Goal: Entertainment & Leisure: Consume media (video, audio)

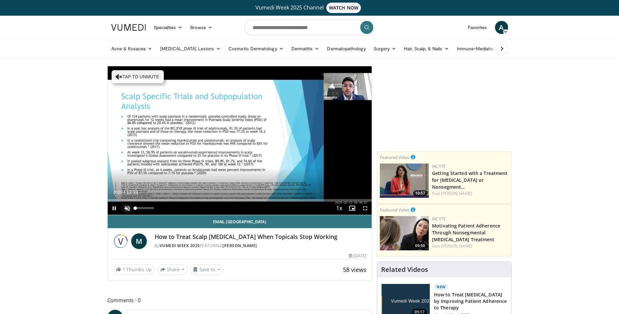
click at [127, 210] on span "Video Player" at bounding box center [127, 208] width 13 height 13
click at [366, 208] on span "Video Player" at bounding box center [365, 208] width 13 height 13
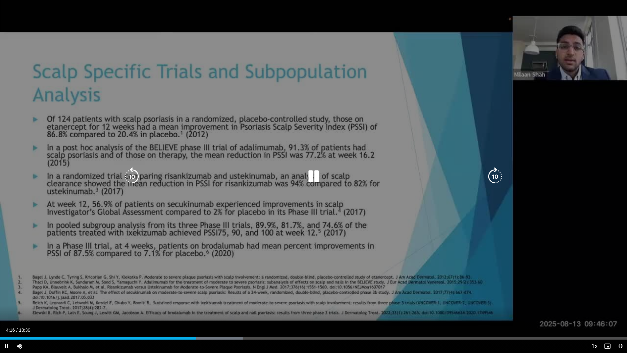
click at [313, 179] on icon "Video Player" at bounding box center [313, 176] width 18 height 18
click at [315, 177] on icon "Video Player" at bounding box center [313, 176] width 18 height 18
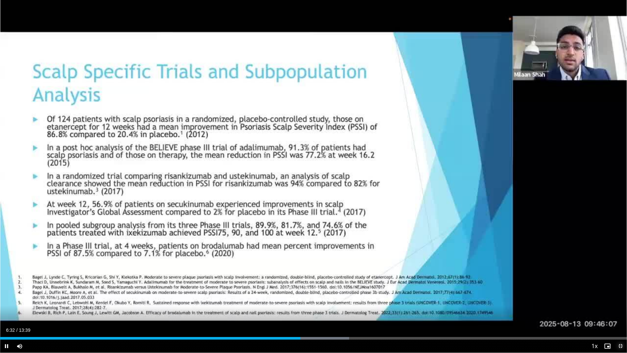
click at [619, 314] on span "Video Player" at bounding box center [620, 345] width 13 height 13
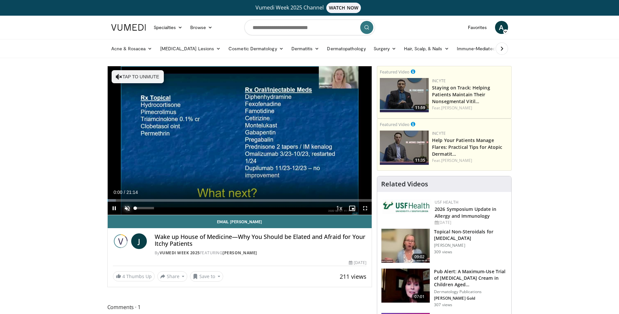
click at [128, 207] on span "Video Player" at bounding box center [127, 208] width 13 height 13
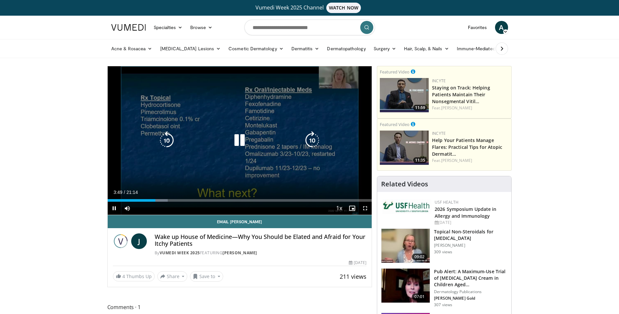
click at [242, 141] on icon "Video Player" at bounding box center [239, 140] width 18 height 18
click at [237, 142] on icon "Video Player" at bounding box center [239, 140] width 18 height 18
